Goal: Check status: Check status

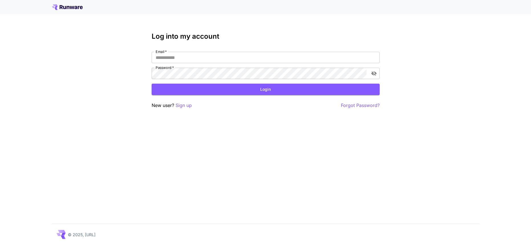
click at [0, 245] on nordpass-portal at bounding box center [0, 245] width 0 height 0
type input "**********"
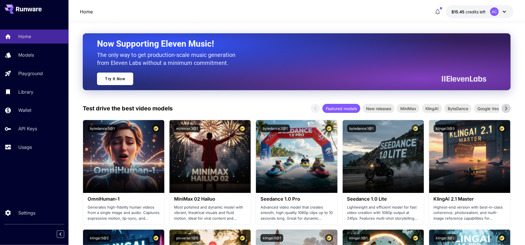
scroll to position [80, 0]
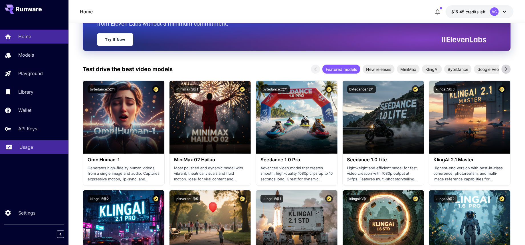
click at [32, 145] on p "Usage" at bounding box center [26, 147] width 14 height 7
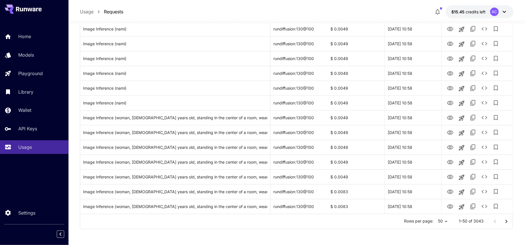
scroll to position [640, 0]
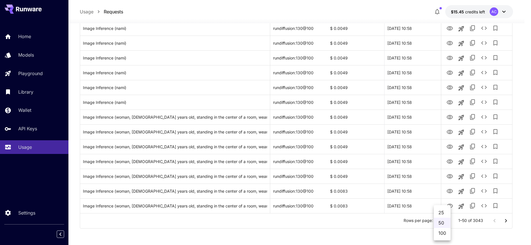
click at [447, 234] on li "100" at bounding box center [442, 233] width 17 height 10
type input "***"
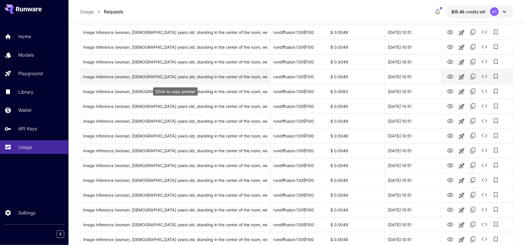
scroll to position [1381, 0]
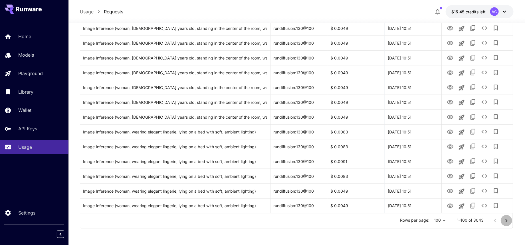
click at [503, 222] on icon "Go to next page" at bounding box center [506, 221] width 7 height 7
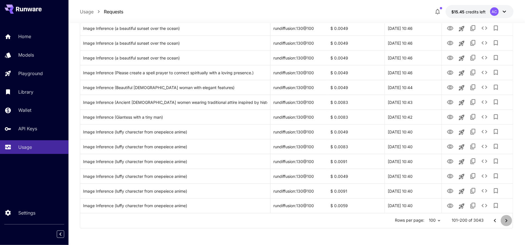
click at [505, 221] on icon "Go to next page" at bounding box center [506, 221] width 7 height 7
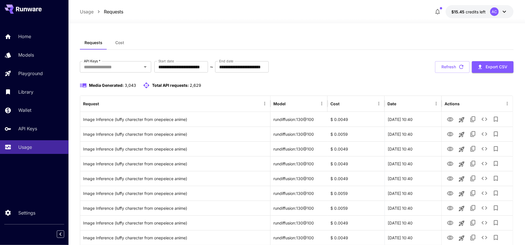
scroll to position [0, 0]
